Goal: Complete application form

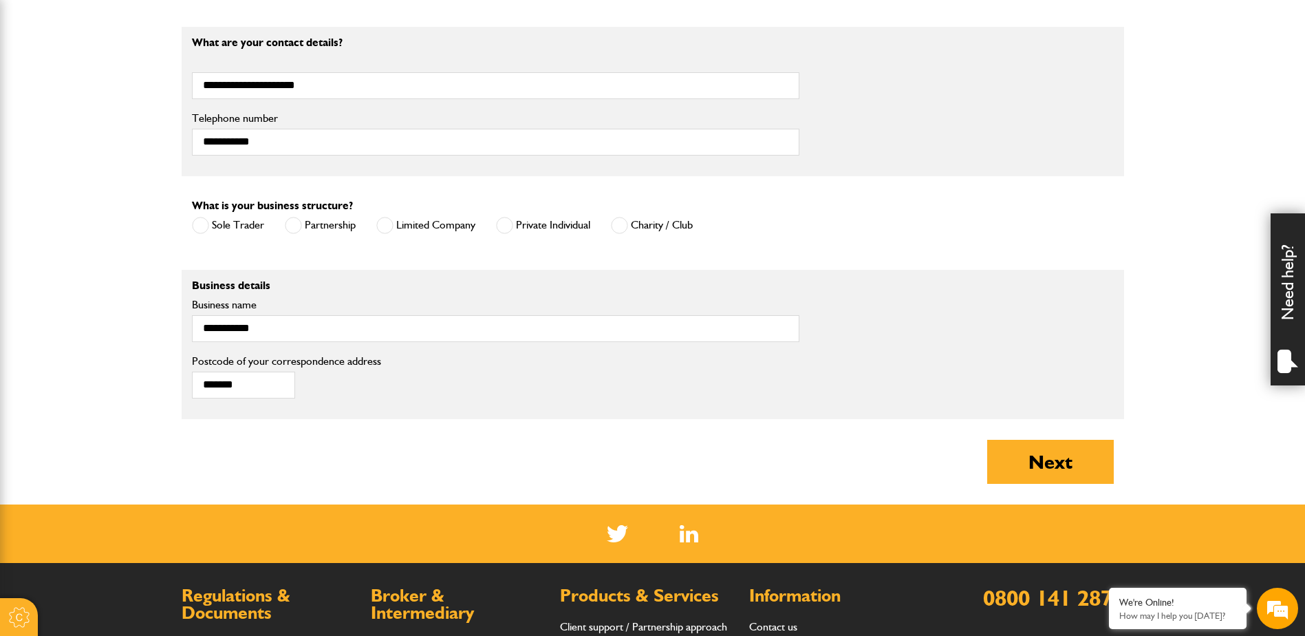
scroll to position [826, 0]
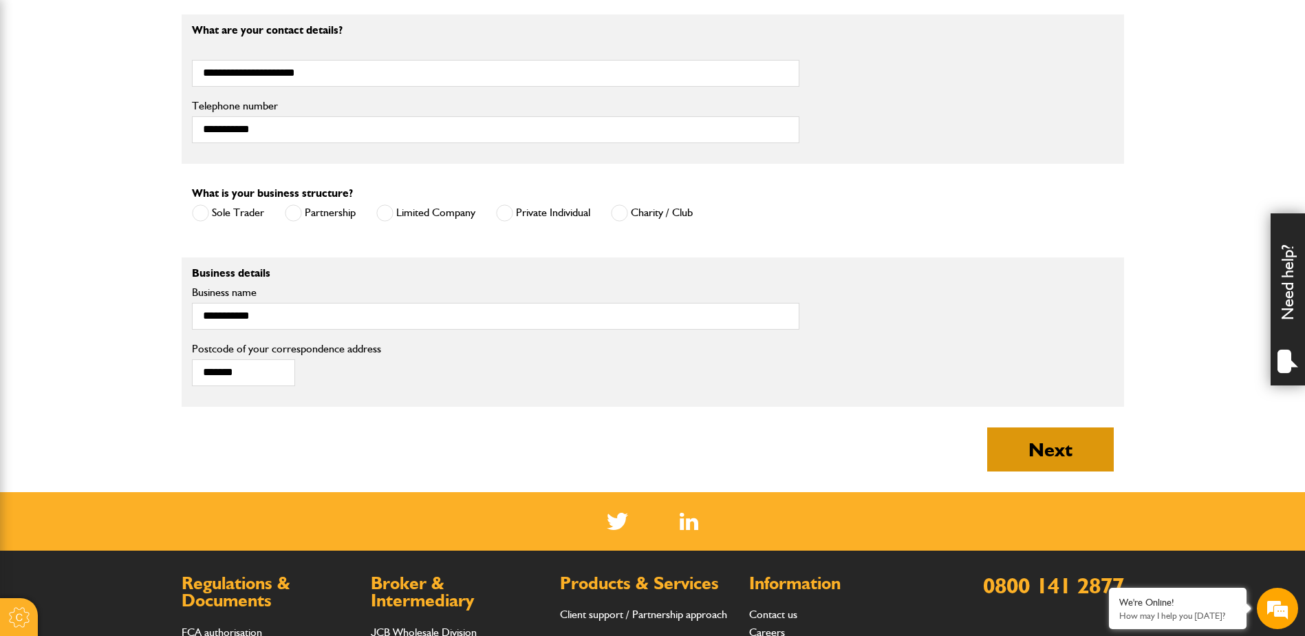
click at [1030, 442] on button "Next" at bounding box center [1050, 449] width 127 height 44
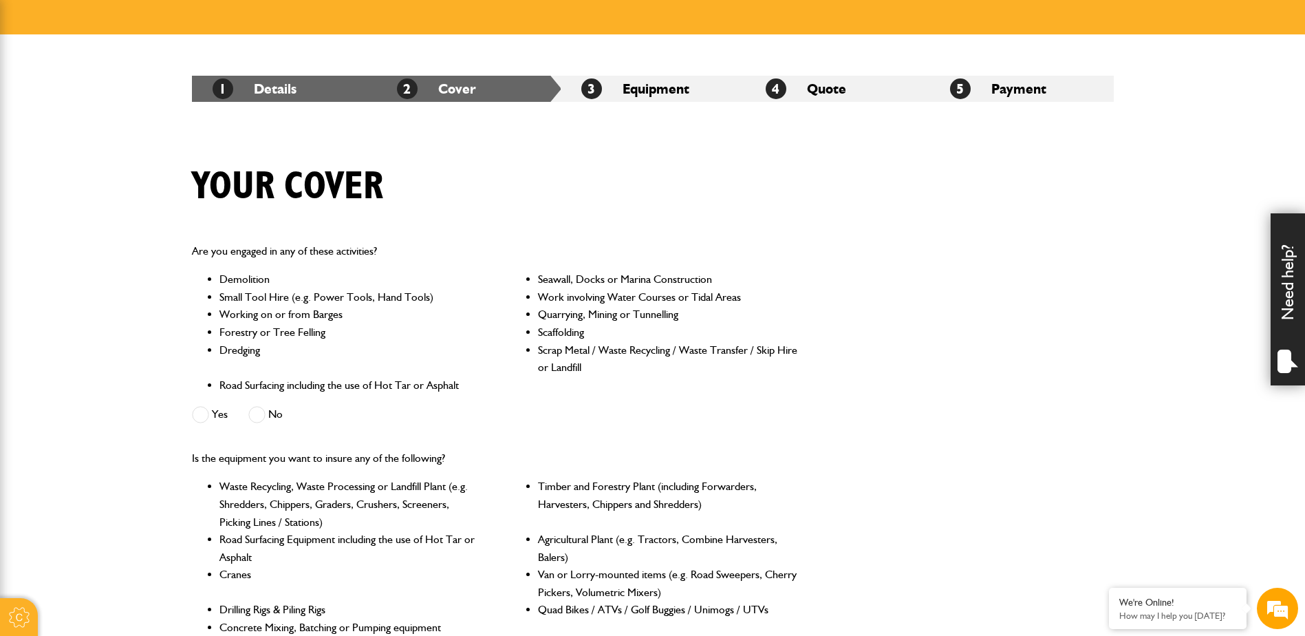
scroll to position [206, 0]
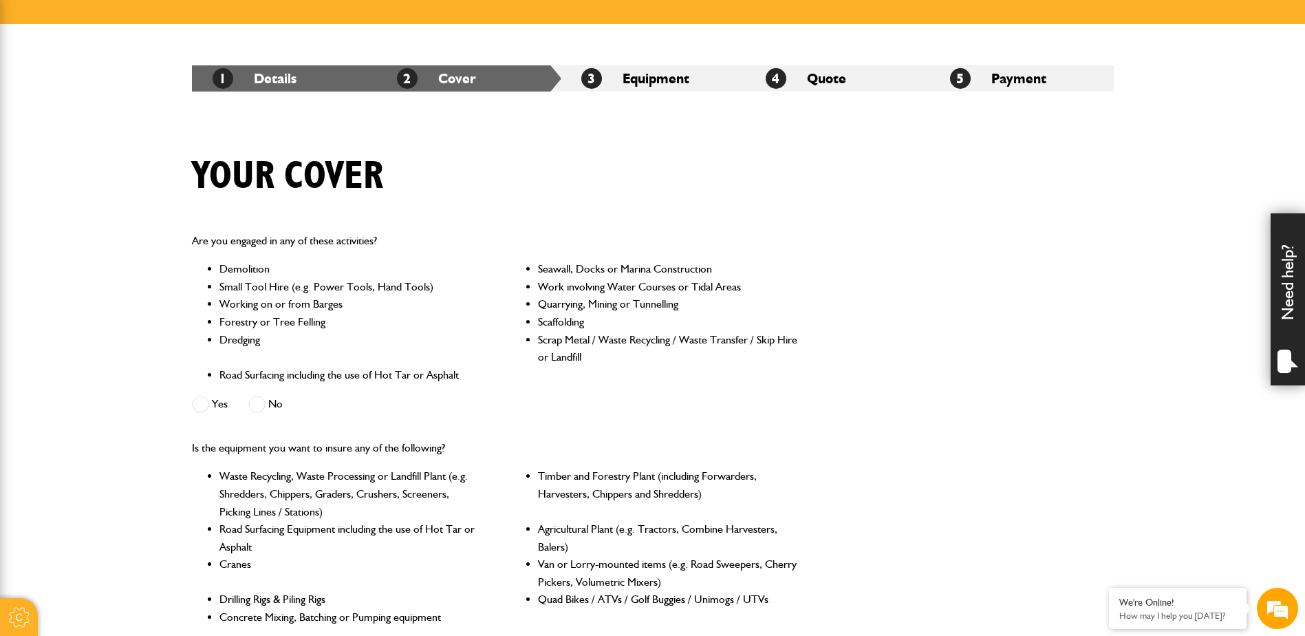
click at [200, 405] on span at bounding box center [200, 404] width 17 height 17
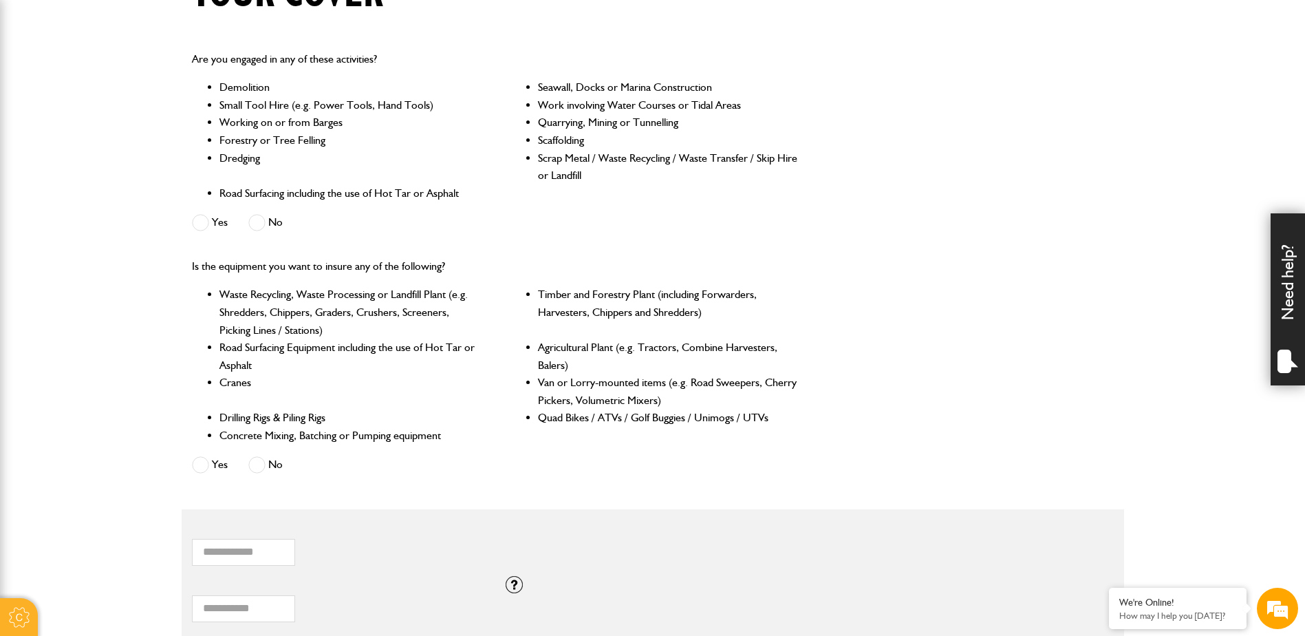
scroll to position [413, 0]
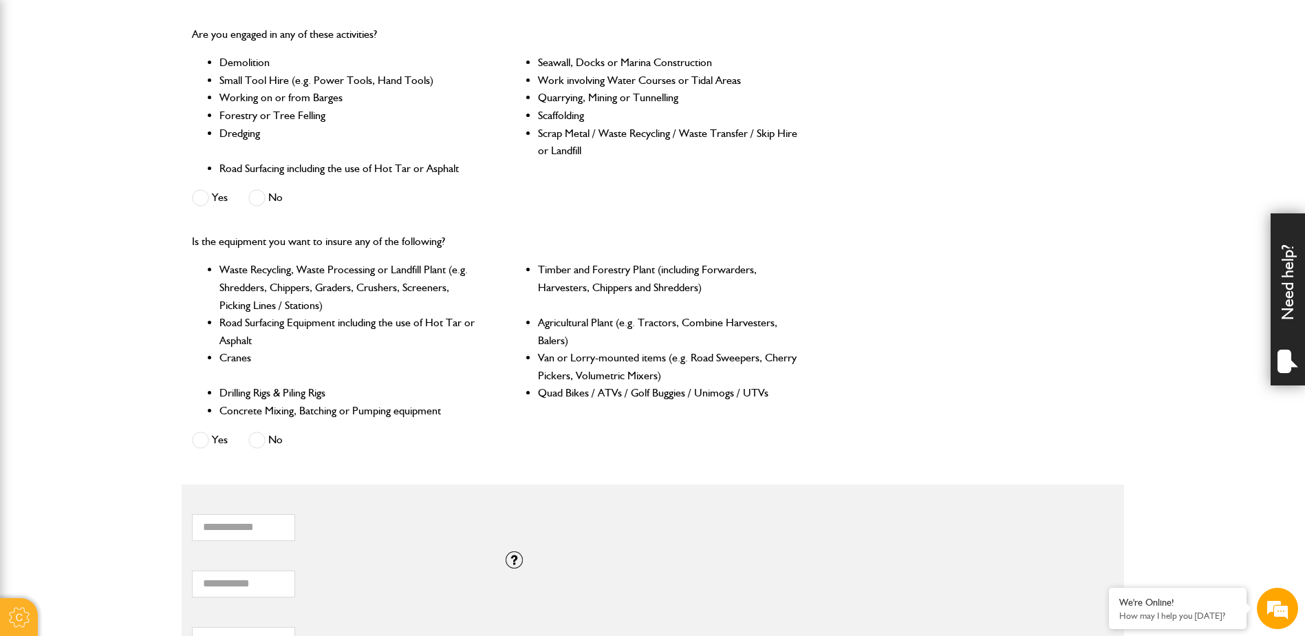
click at [253, 443] on span at bounding box center [256, 439] width 17 height 17
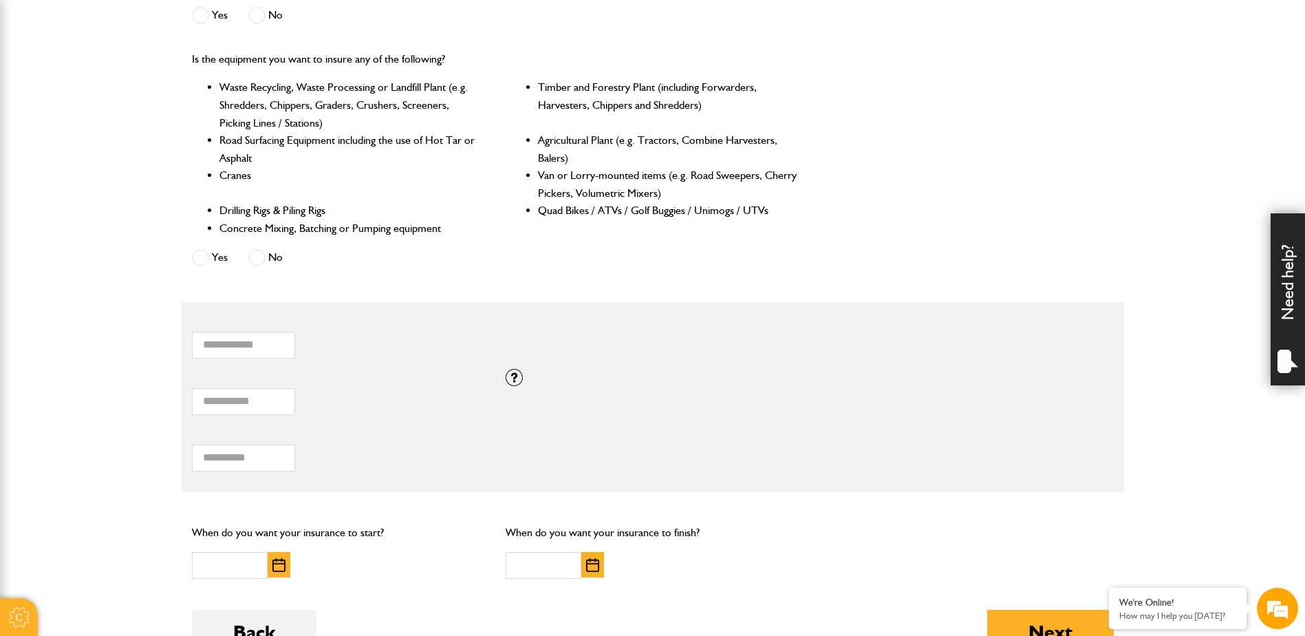
scroll to position [619, 0]
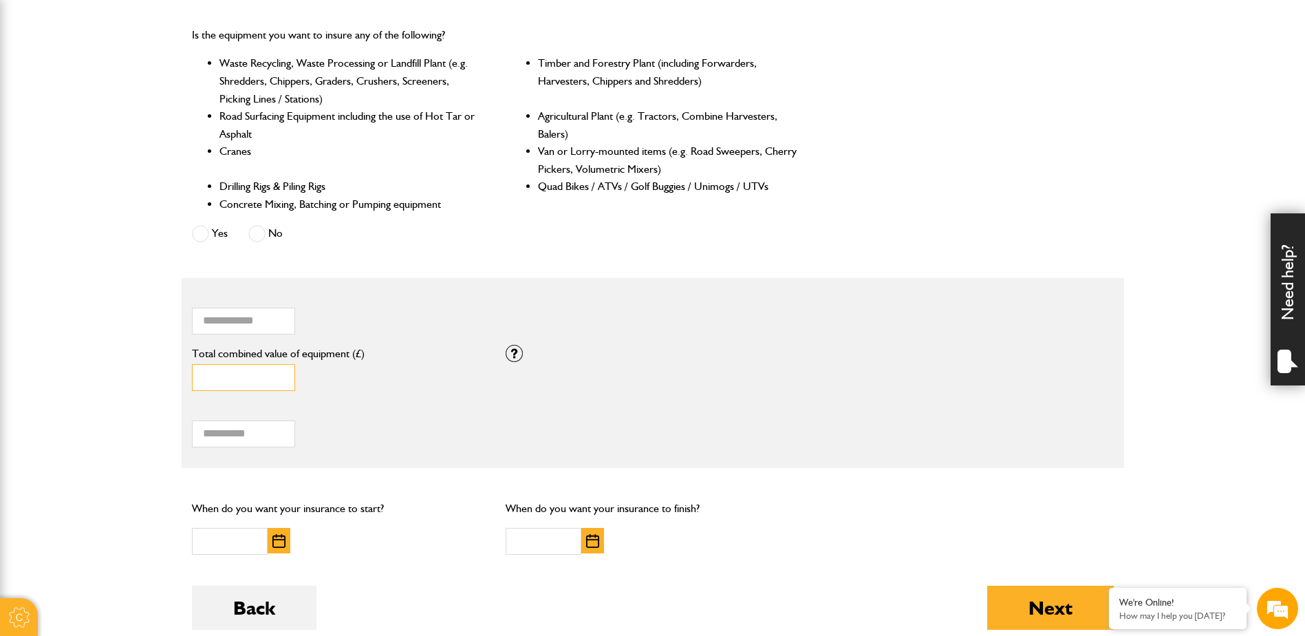
click at [215, 380] on input "*" at bounding box center [243, 377] width 103 height 27
type input "****"
click at [224, 438] on input "Total hiring fees" at bounding box center [243, 433] width 103 height 27
type input "***"
click at [283, 544] on img "button" at bounding box center [278, 541] width 13 height 14
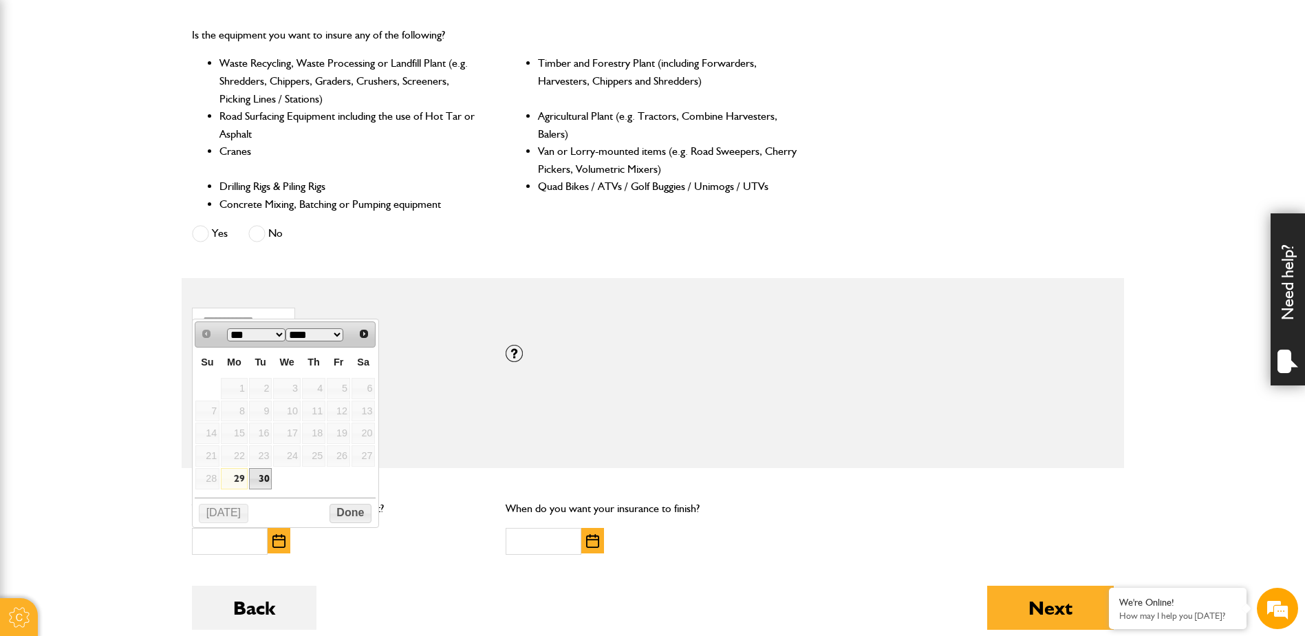
click at [261, 477] on link "30" at bounding box center [260, 478] width 23 height 21
type input "**********"
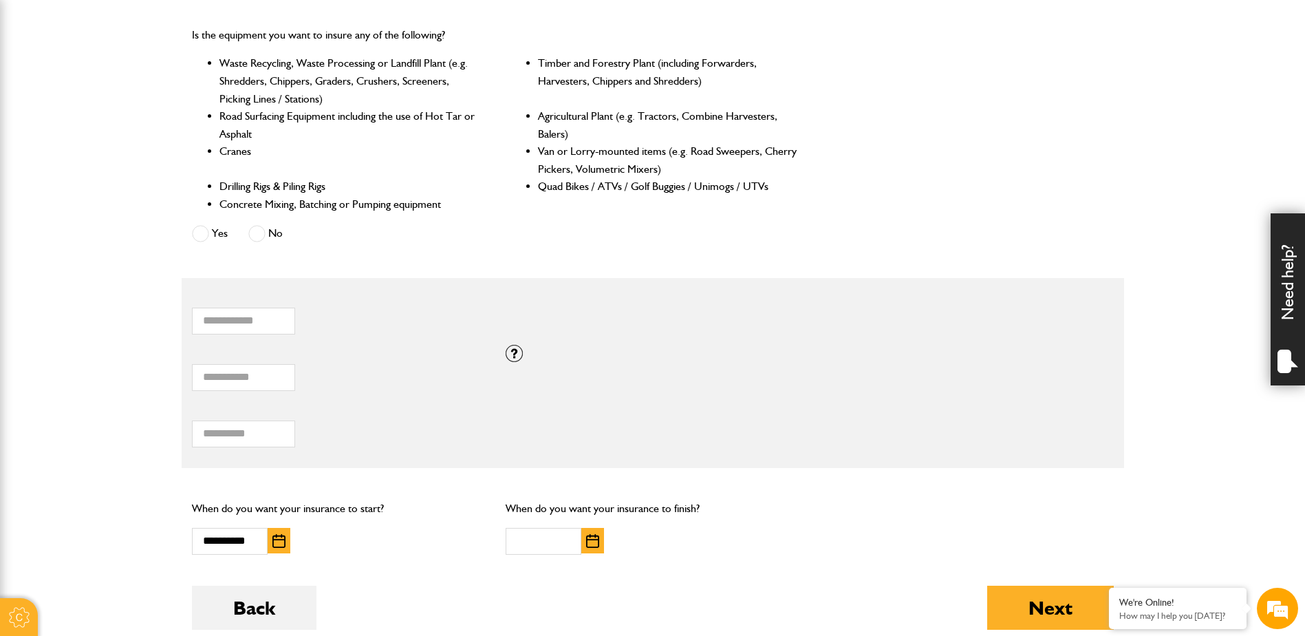
click at [589, 544] on img "button" at bounding box center [592, 541] width 13 height 14
click at [679, 337] on span "Next" at bounding box center [679, 333] width 11 height 11
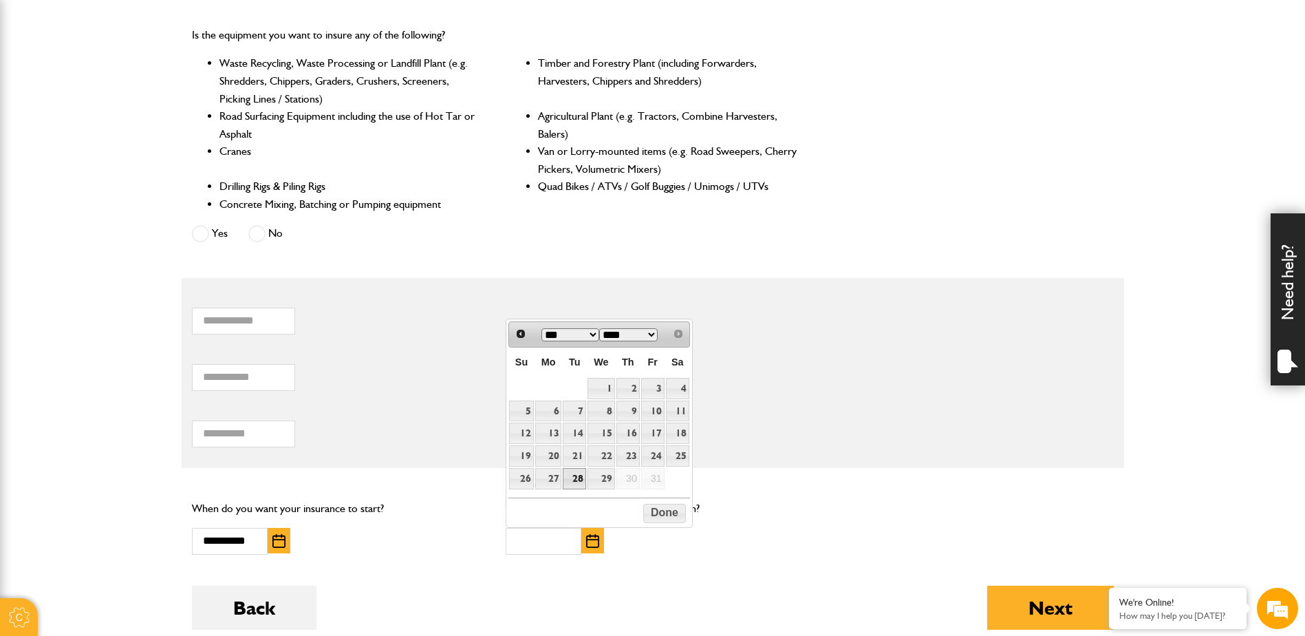
click at [572, 477] on link "28" at bounding box center [574, 478] width 23 height 21
type input "**********"
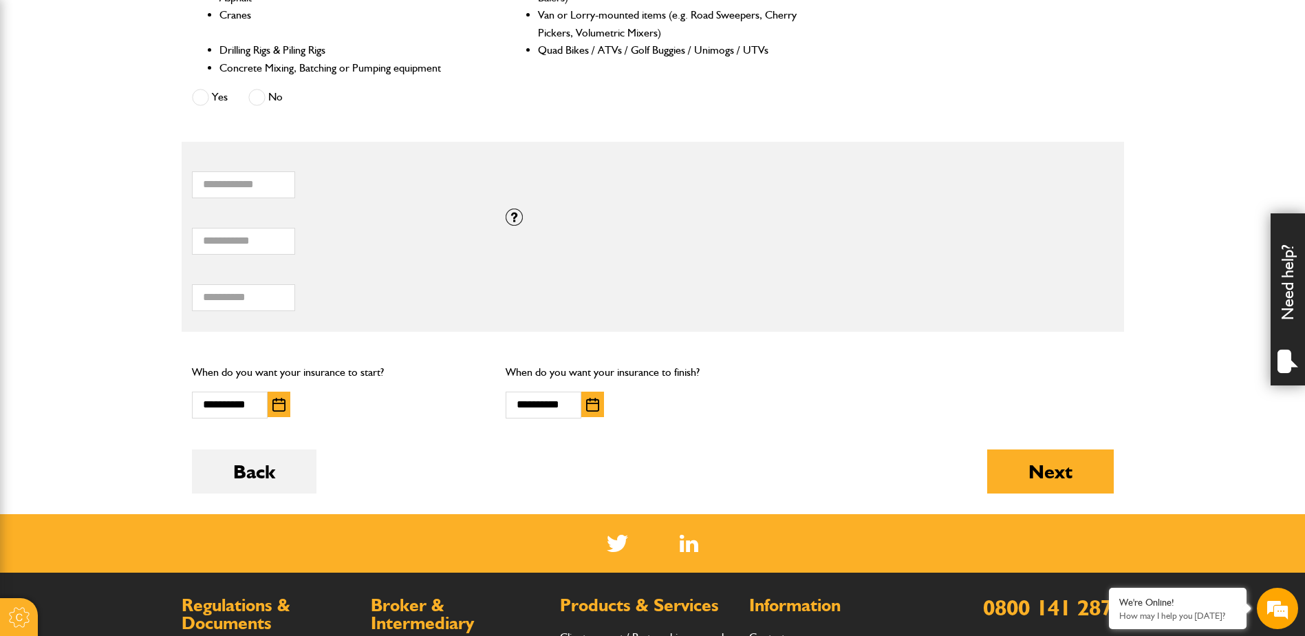
scroll to position [757, 0]
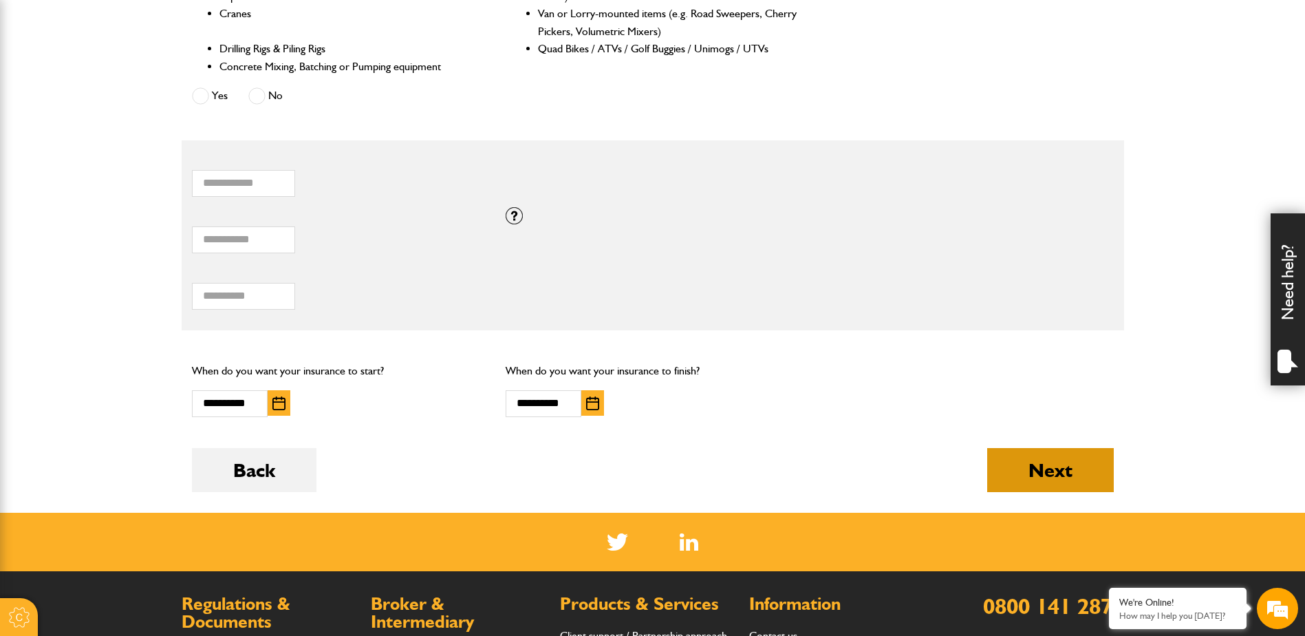
click at [1032, 469] on button "Next" at bounding box center [1050, 470] width 127 height 44
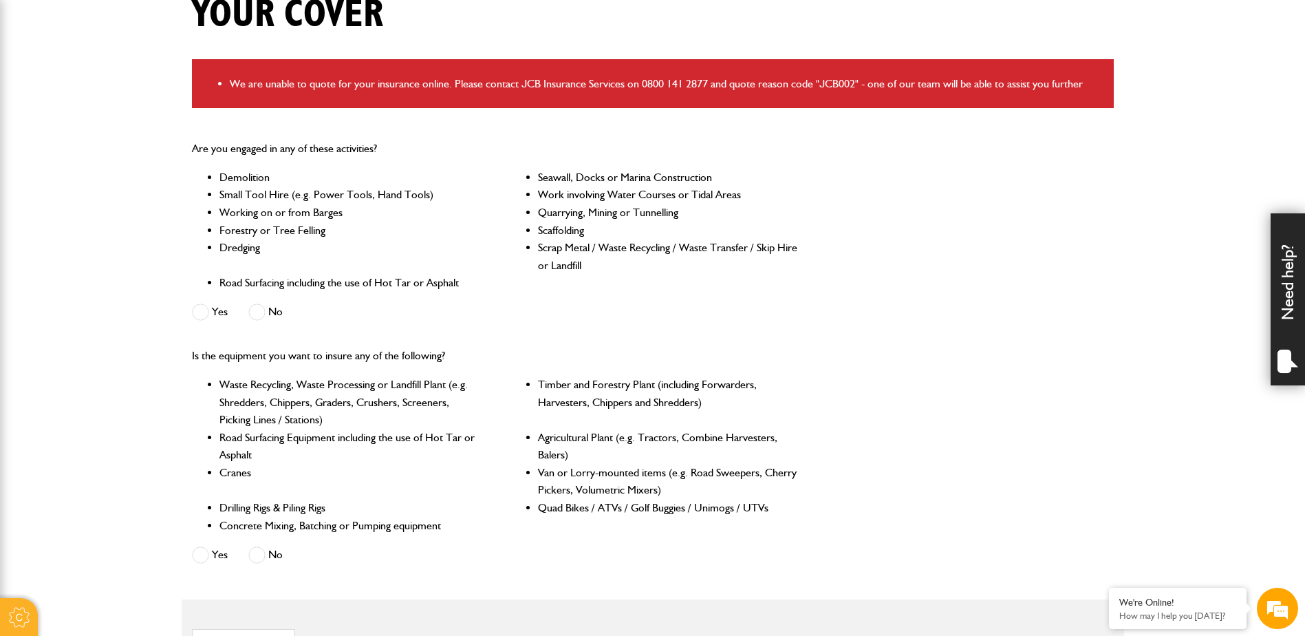
scroll to position [413, 0]
